Goal: Find specific page/section: Find specific page/section

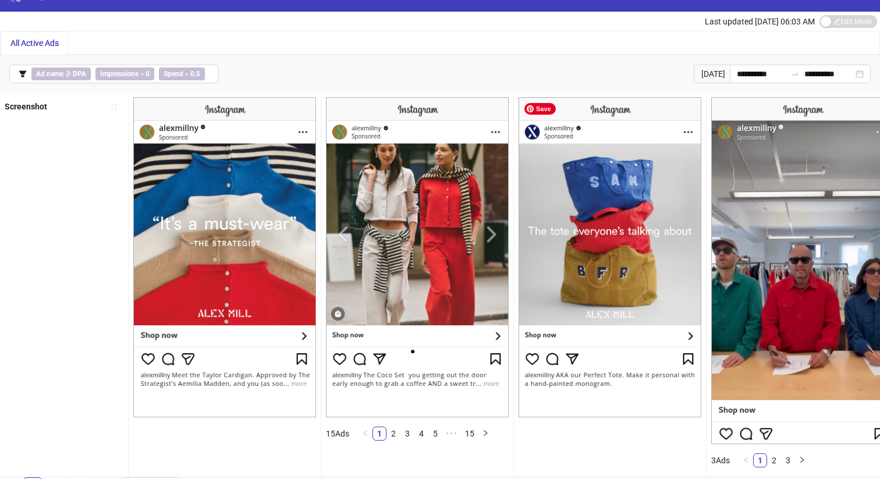
scroll to position [36, 0]
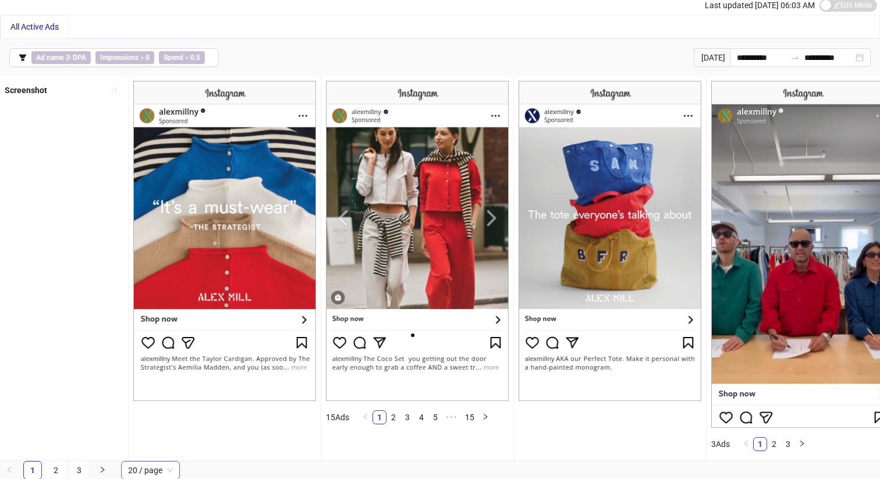
click at [163, 476] on span "20 / page" at bounding box center [150, 469] width 45 height 17
click at [162, 454] on div "100 / page" at bounding box center [150, 446] width 54 height 19
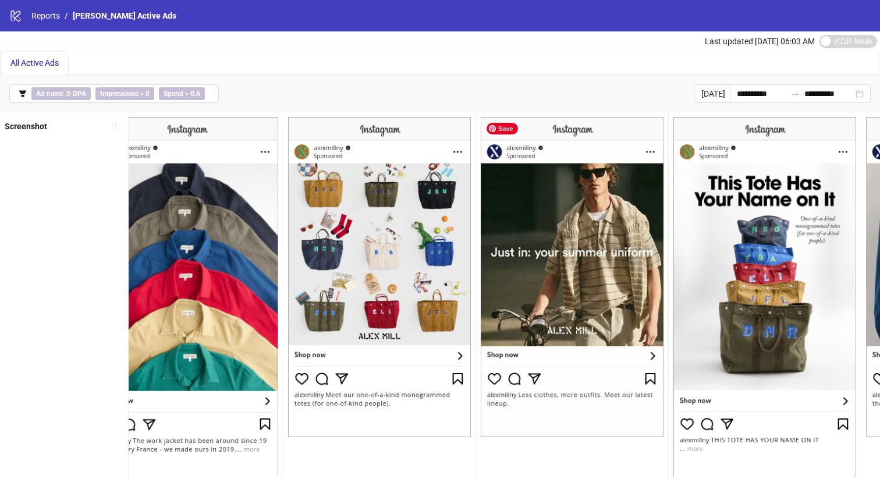
scroll to position [21, 0]
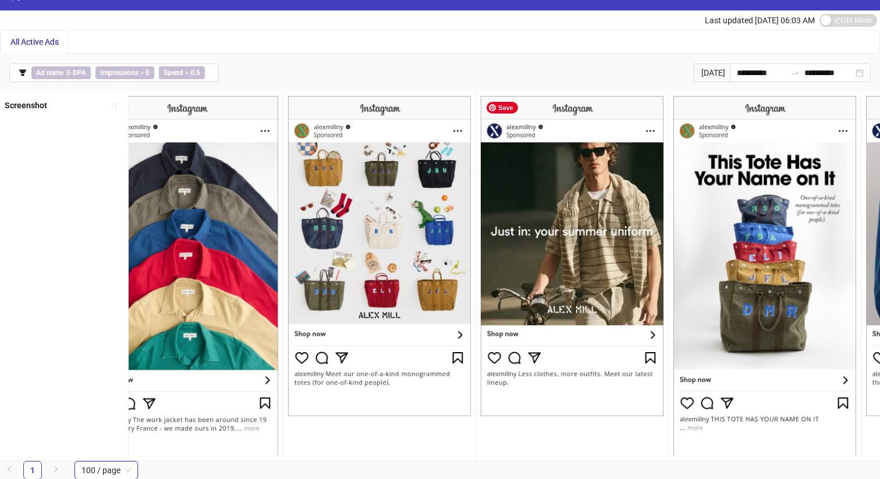
click at [593, 276] on img at bounding box center [571, 256] width 183 height 320
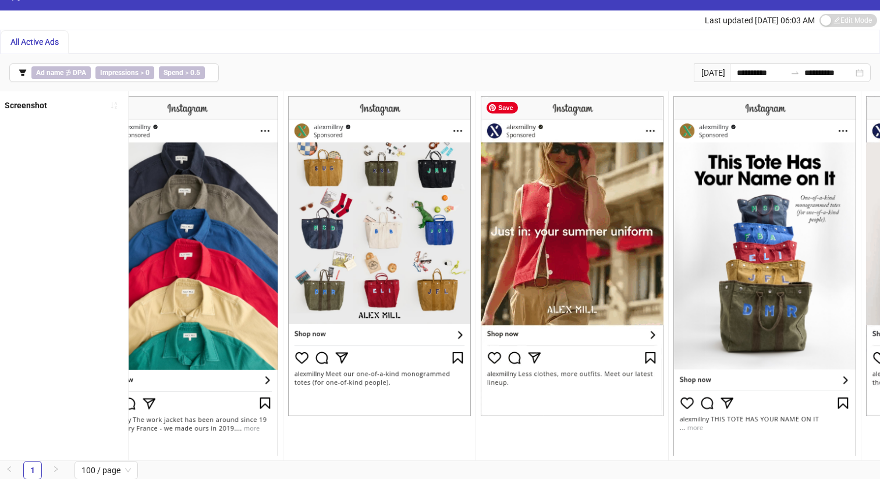
click at [593, 280] on img at bounding box center [571, 256] width 183 height 320
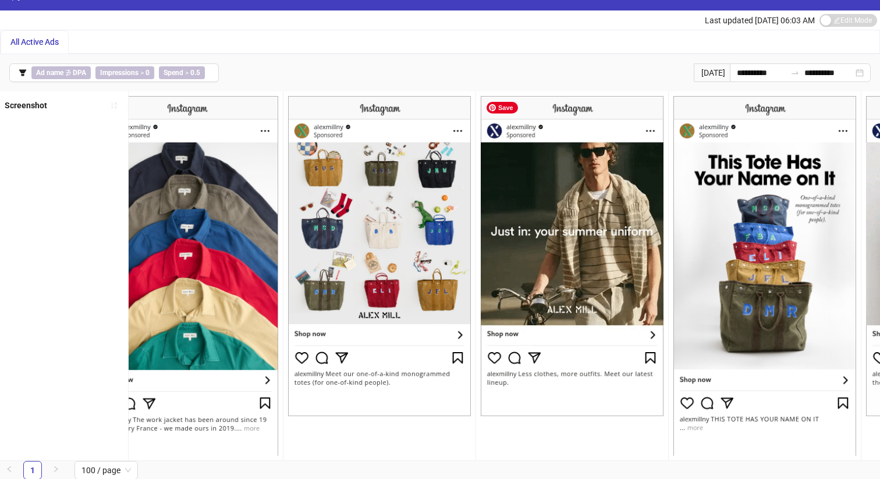
click at [552, 370] on img at bounding box center [571, 256] width 183 height 320
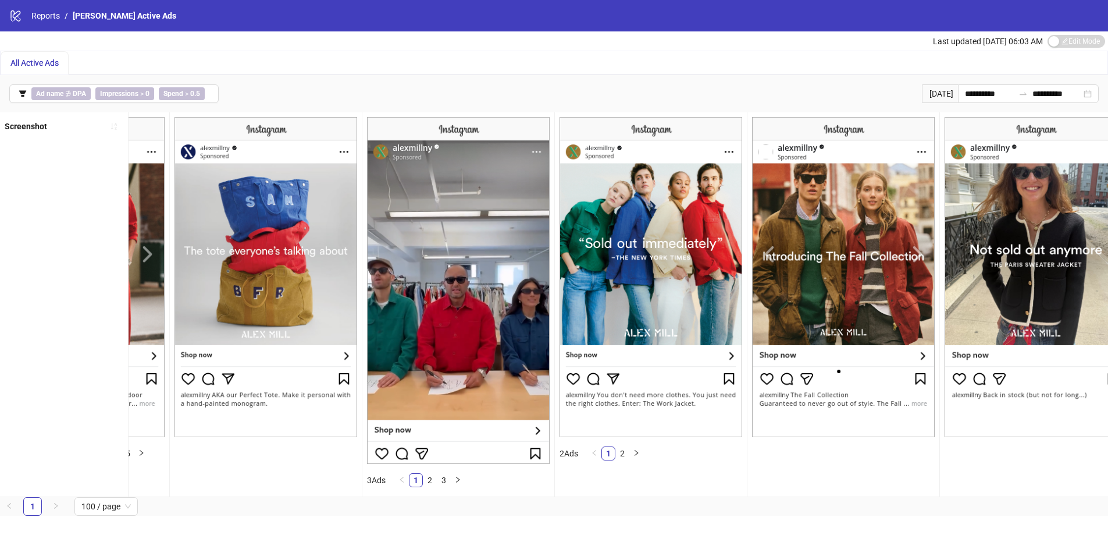
scroll to position [0, 0]
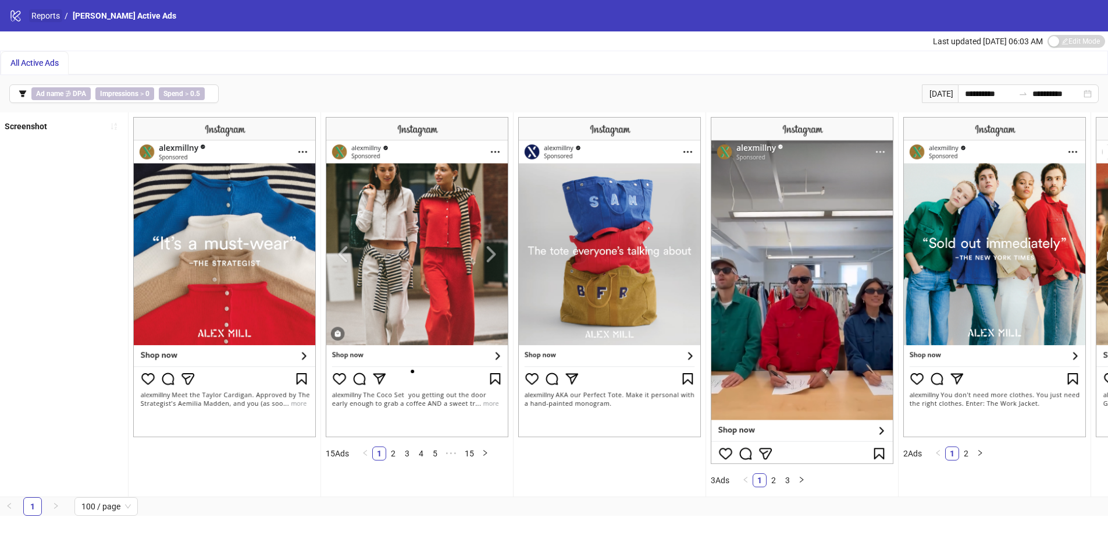
click at [52, 15] on link "Reports" at bounding box center [45, 15] width 33 height 13
